Goal: Transaction & Acquisition: Obtain resource

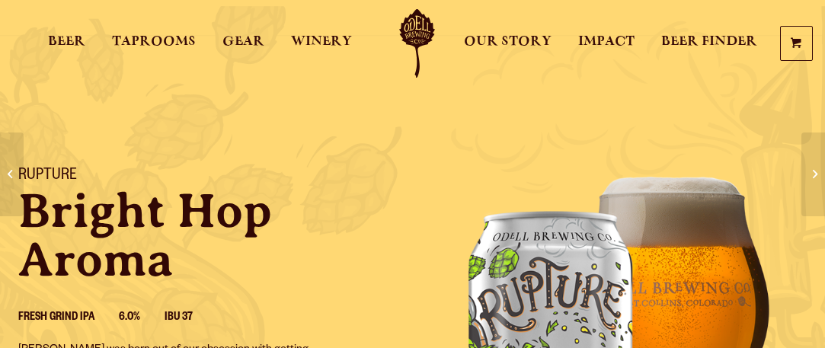
scroll to position [305, 0]
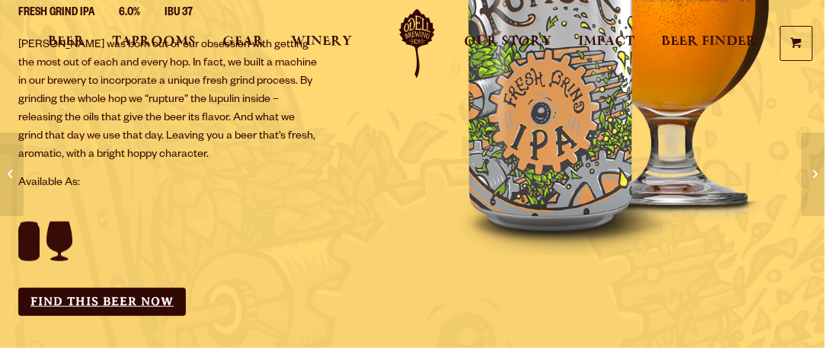
click at [99, 300] on link "Find this Beer Now" at bounding box center [102, 302] width 168 height 28
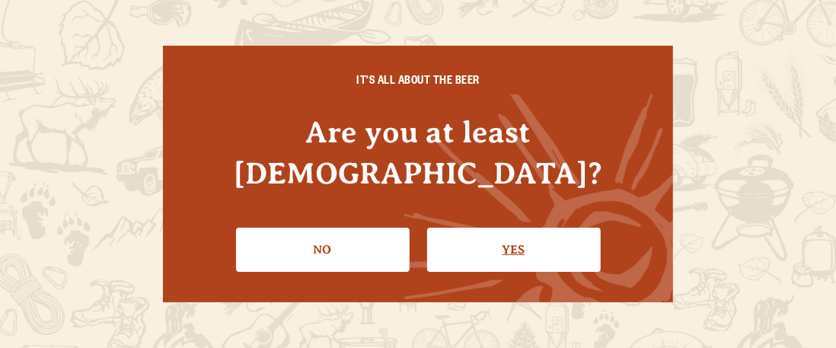
click at [500, 228] on link "Yes" at bounding box center [514, 250] width 174 height 44
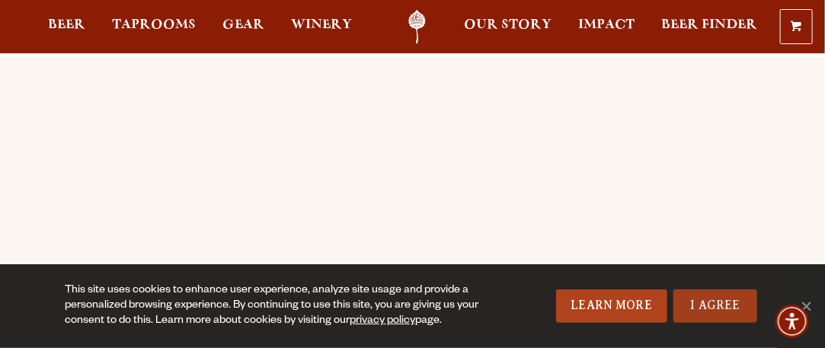
click at [739, 301] on link "I Agree" at bounding box center [715, 306] width 84 height 34
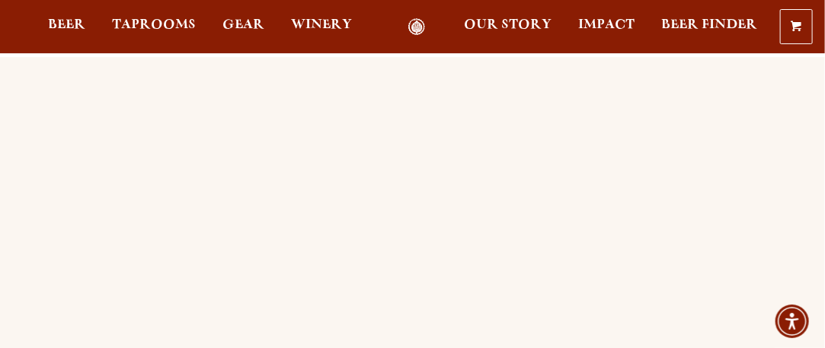
scroll to position [101, 0]
click at [230, 27] on span "Gear" at bounding box center [243, 25] width 42 height 12
